Goal: Task Accomplishment & Management: Complete application form

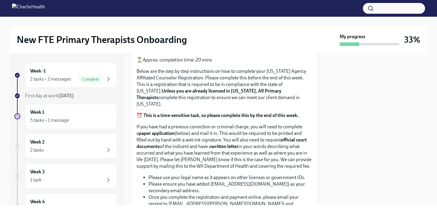
scroll to position [333, 0]
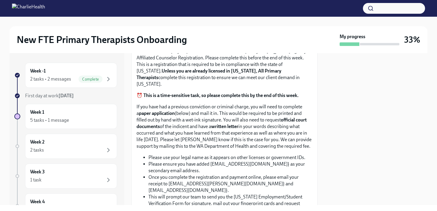
scroll to position [351, 0]
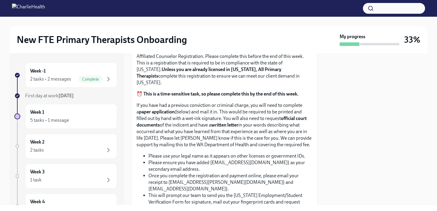
click at [176, 10] on span "Upload CPR/First Aid Training Certificate" at bounding box center [186, 7] width 91 height 6
click at [0, 0] on input "Upload CPR/First Aid Training Certificate" at bounding box center [0, 0] width 0 height 0
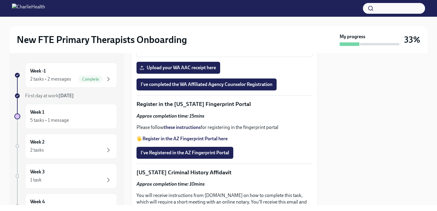
scroll to position [710, 0]
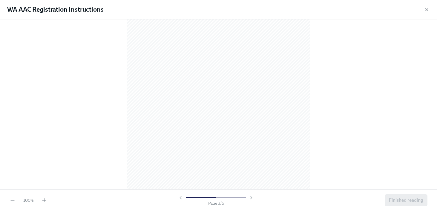
scroll to position [0, 0]
click at [347, 11] on icon "button" at bounding box center [427, 10] width 6 height 6
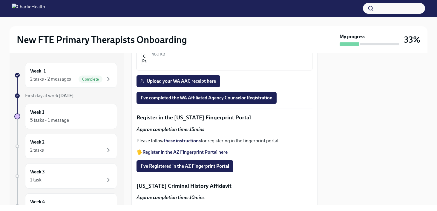
scroll to position [685, 0]
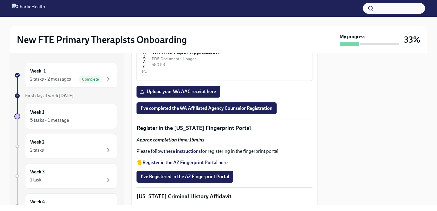
click at [254, 11] on div "PDF Document • 6 pages" at bounding box center [230, 8] width 156 height 6
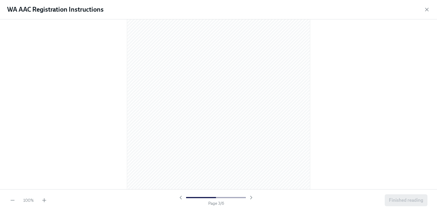
scroll to position [0, 0]
click at [347, 8] on icon "button" at bounding box center [427, 10] width 6 height 6
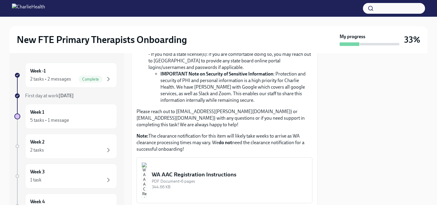
scroll to position [511, 0]
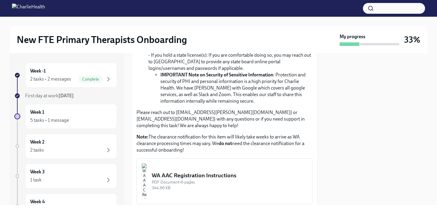
drag, startPoint x: 180, startPoint y: 65, endPoint x: 192, endPoint y: 78, distance: 17.5
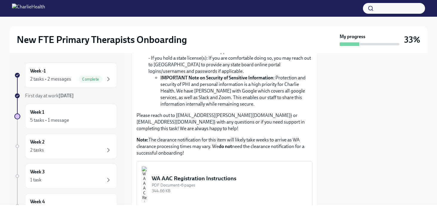
scroll to position [507, 0]
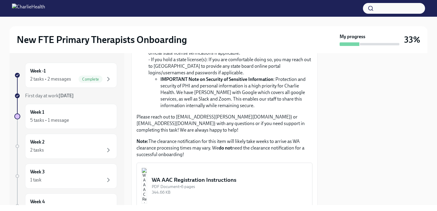
drag, startPoint x: 210, startPoint y: 94, endPoint x: 201, endPoint y: 105, distance: 14.1
drag, startPoint x: 214, startPoint y: 86, endPoint x: 199, endPoint y: 102, distance: 22.4
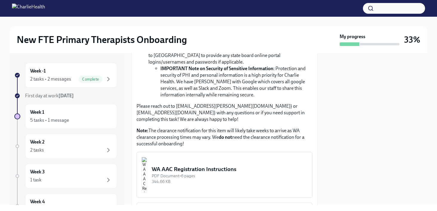
scroll to position [527, 0]
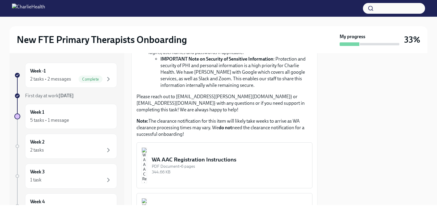
drag, startPoint x: 210, startPoint y: 82, endPoint x: 195, endPoint y: 95, distance: 20.5
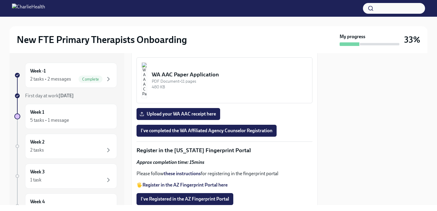
scroll to position [665, 0]
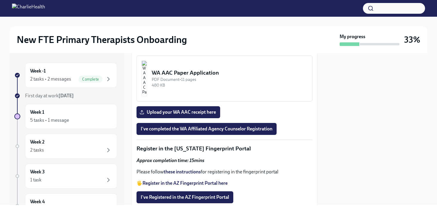
drag, startPoint x: 218, startPoint y: 104, endPoint x: 209, endPoint y: 114, distance: 13.3
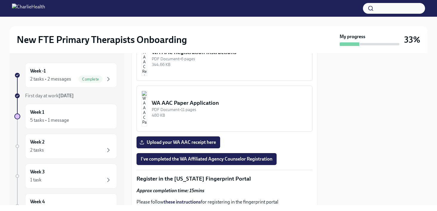
scroll to position [673, 0]
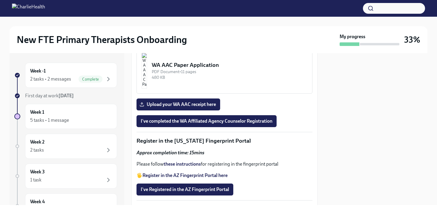
click at [189, 18] on div "WA AAC Registration Instructions" at bounding box center [230, 14] width 156 height 8
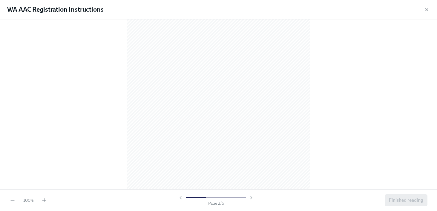
scroll to position [284, 0]
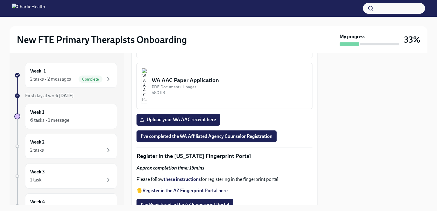
scroll to position [659, 0]
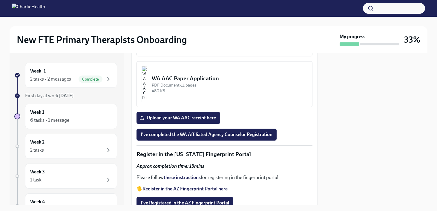
click at [194, 43] on div "344.66 KB" at bounding box center [230, 40] width 156 height 6
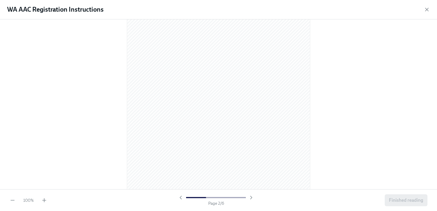
scroll to position [266, 0]
click at [428, 9] on icon "button" at bounding box center [427, 10] width 6 height 6
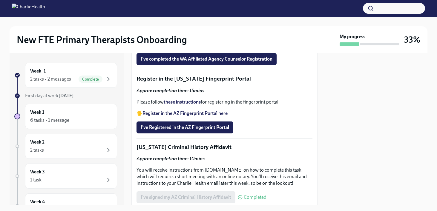
scroll to position [734, 0]
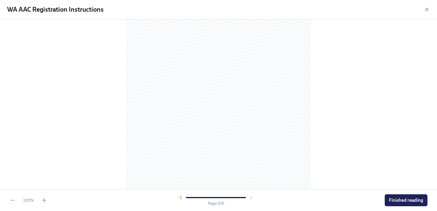
scroll to position [1286, 0]
click at [427, 8] on icon "button" at bounding box center [427, 10] width 6 height 6
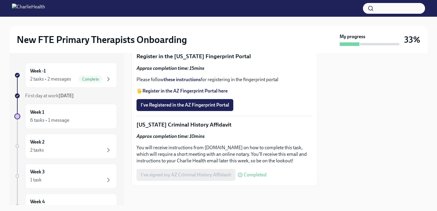
scroll to position [776, 0]
click at [185, 26] on label "Upload your WA AAC receipt here" at bounding box center [179, 20] width 84 height 12
click at [0, 0] on input "Upload your WA AAC receipt here" at bounding box center [0, 0] width 0 height 0
click at [202, 40] on span "I've completed the WA Affiliated Agency Counselor Registration" at bounding box center [207, 37] width 132 height 6
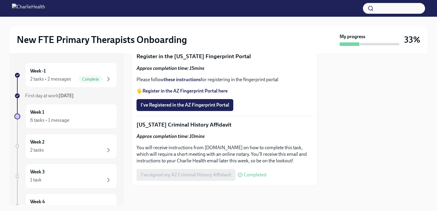
scroll to position [878, 0]
click at [208, 89] on strong "Register in the AZ Fingerprint Portal here" at bounding box center [185, 91] width 85 height 6
click at [181, 82] on strong "these instructions" at bounding box center [182, 80] width 37 height 6
click at [187, 94] on strong "Register in the AZ Fingerprint Portal here" at bounding box center [185, 91] width 85 height 6
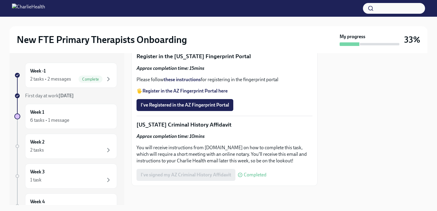
scroll to position [878, 0]
click at [188, 105] on span "I've Registered in the AZ Fingerprint Portal" at bounding box center [185, 105] width 88 height 6
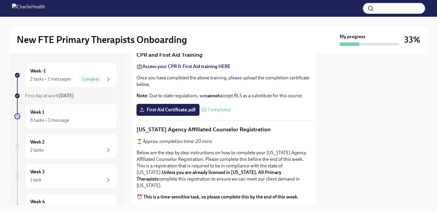
scroll to position [244, 0]
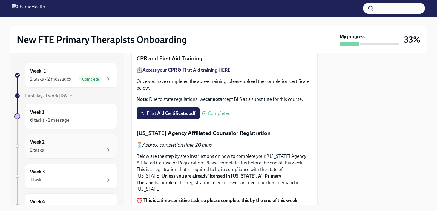
click at [72, 148] on div "2 tasks" at bounding box center [71, 150] width 82 height 7
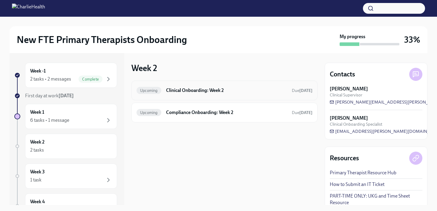
click at [204, 92] on h6 "Clinical Onboarding: Week 2" at bounding box center [226, 90] width 121 height 7
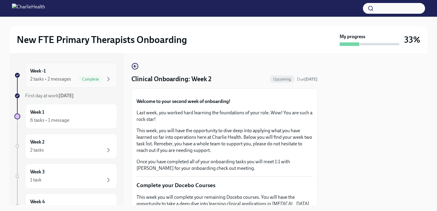
click at [53, 77] on div "2 tasks • 2 messages" at bounding box center [50, 79] width 41 height 7
